Goal: Find specific page/section: Find specific page/section

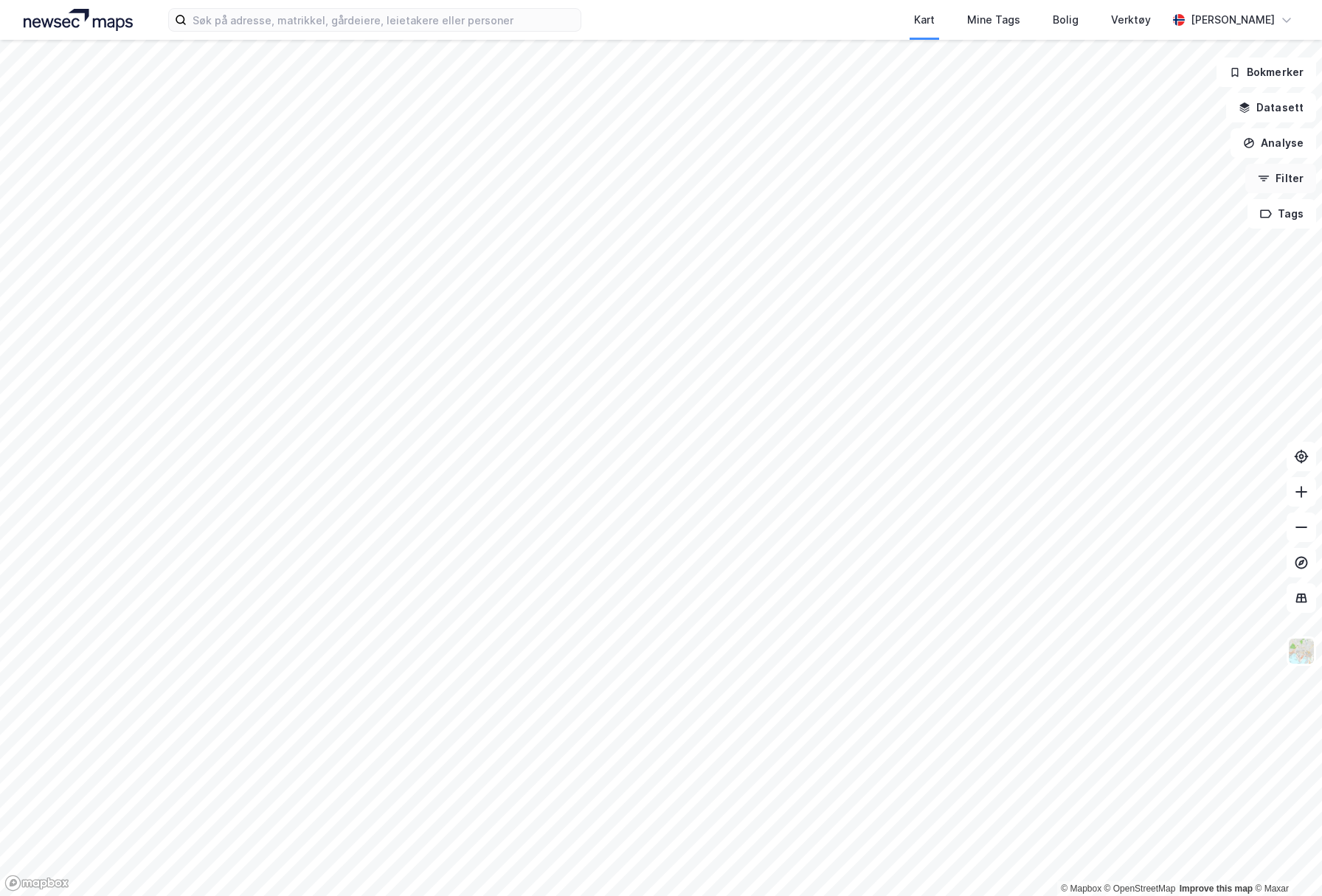
click at [1292, 174] on button "Filter" at bounding box center [1281, 178] width 71 height 29
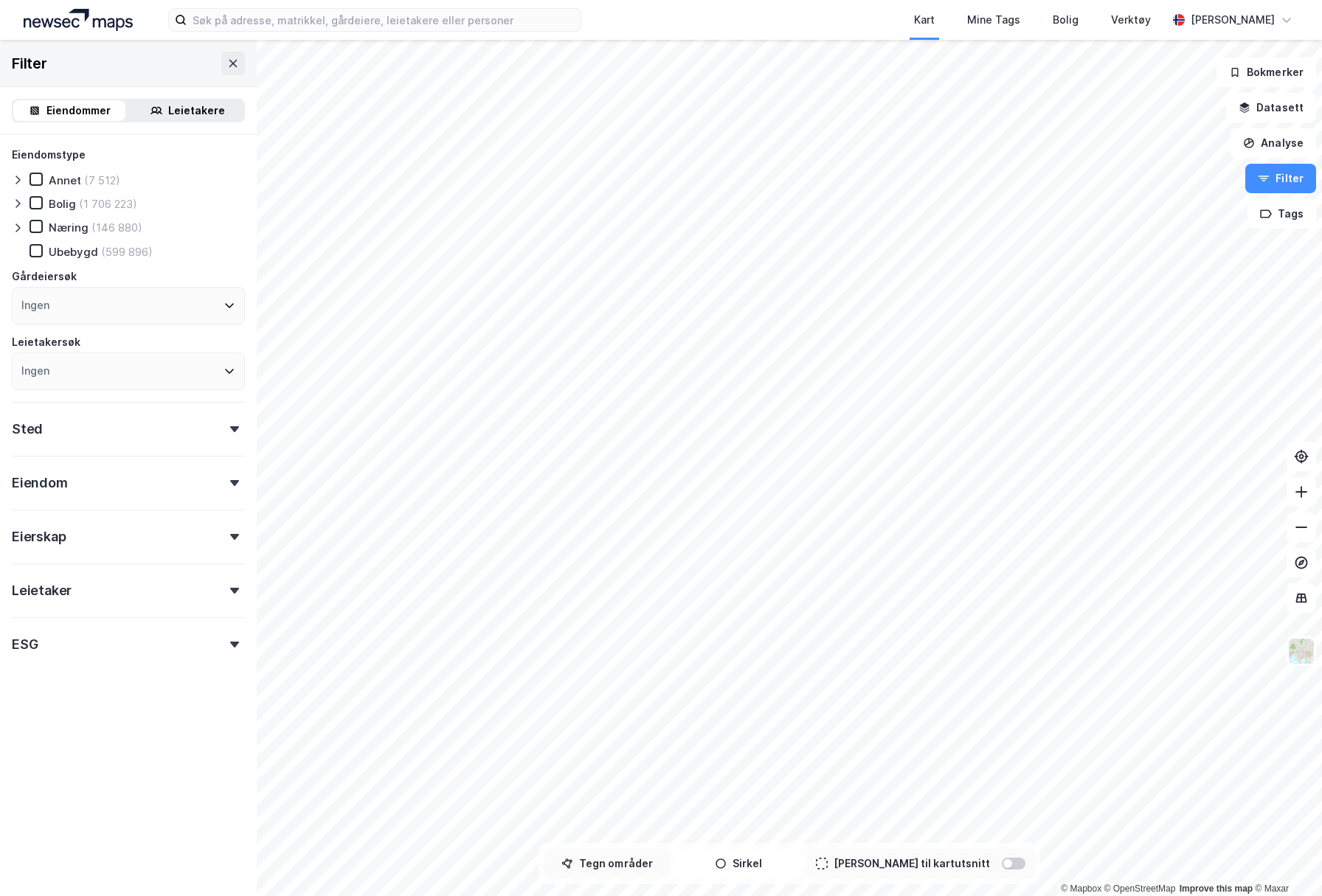
click at [654, 873] on button "Tegn områder" at bounding box center [607, 863] width 126 height 29
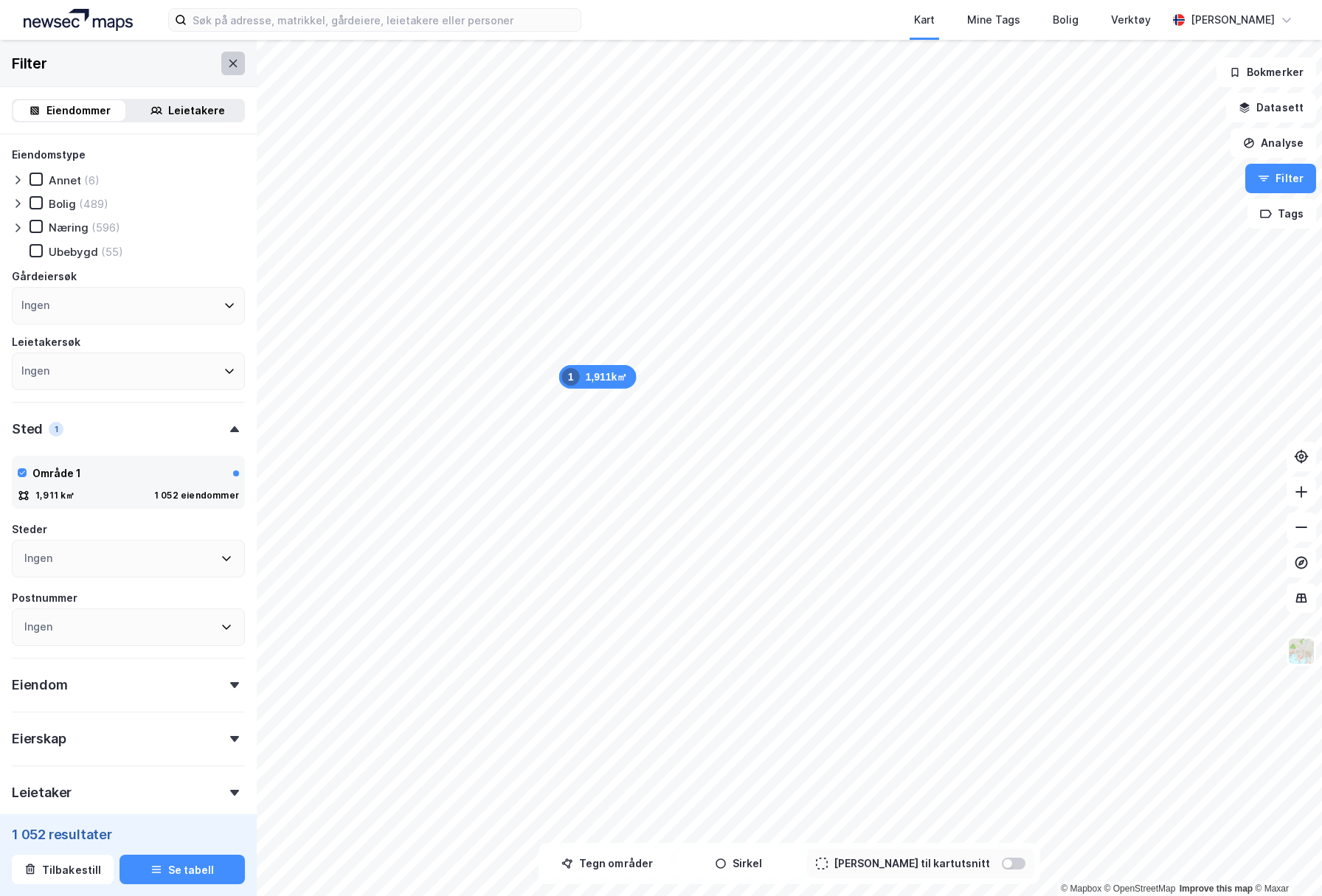
click at [235, 60] on icon at bounding box center [233, 63] width 8 height 7
